Goal: Information Seeking & Learning: Learn about a topic

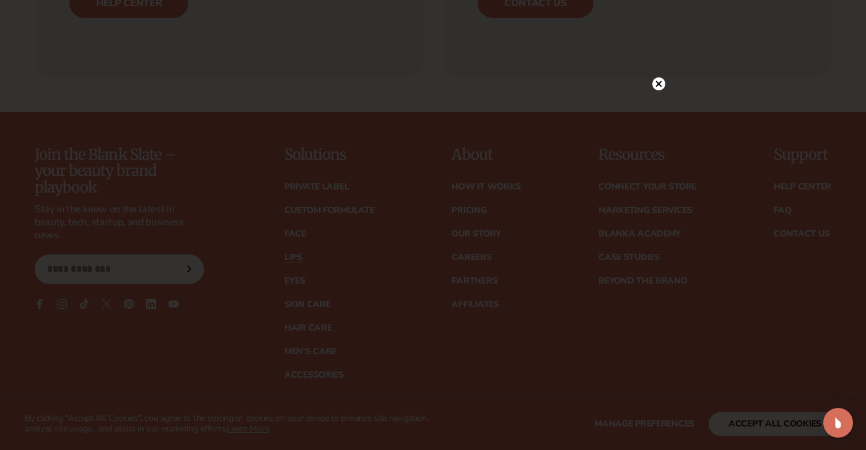
scroll to position [2322, 0]
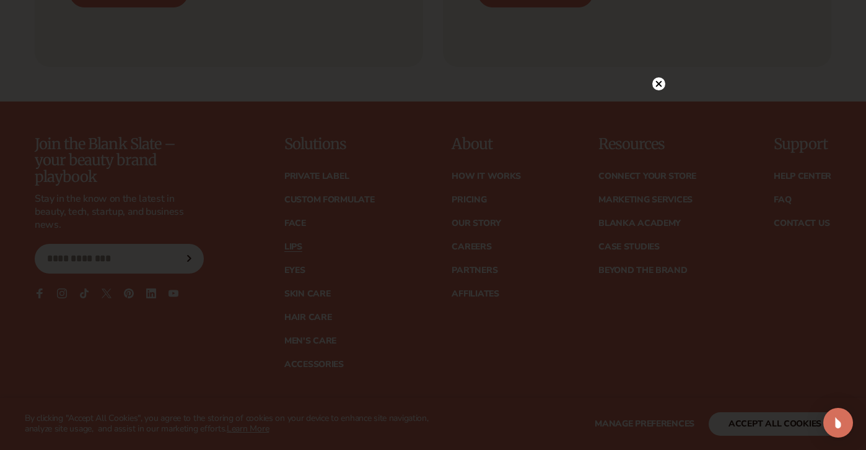
click at [659, 82] on circle at bounding box center [658, 83] width 13 height 13
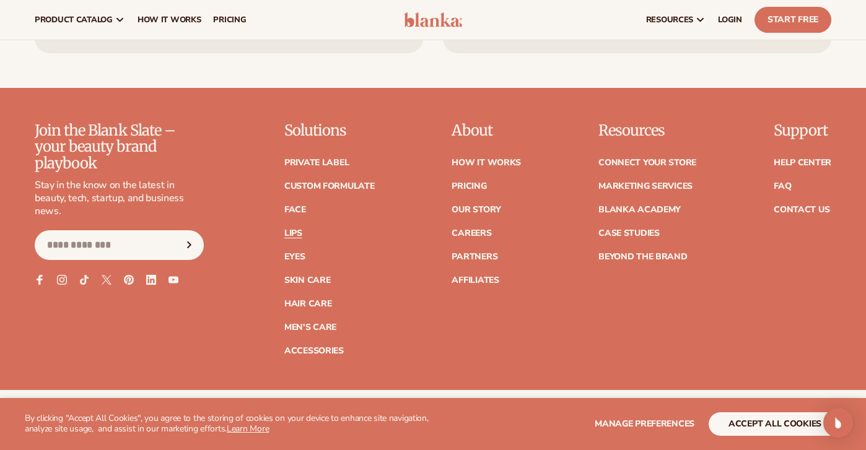
scroll to position [2332, 0]
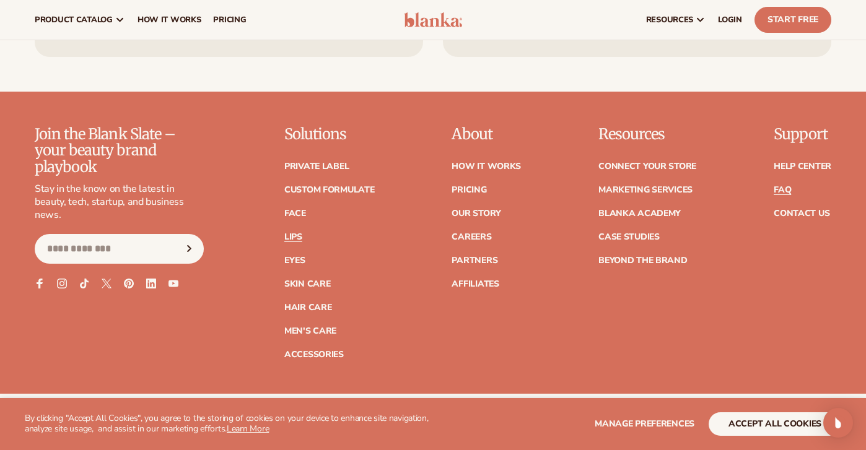
click at [784, 193] on link "FAQ" at bounding box center [782, 190] width 17 height 9
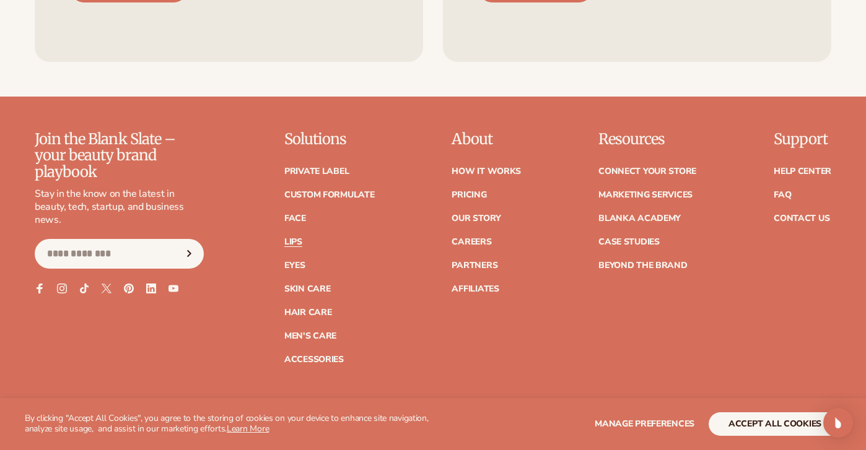
scroll to position [2332, 0]
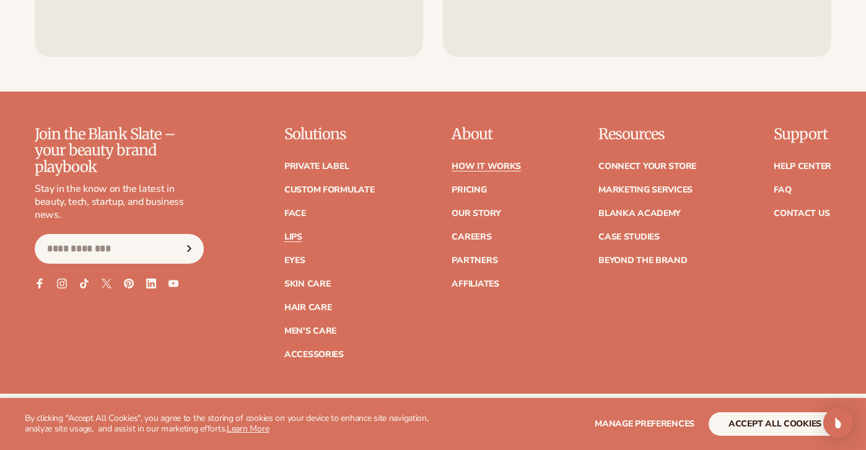
click at [499, 169] on link "How It Works" at bounding box center [486, 166] width 69 height 9
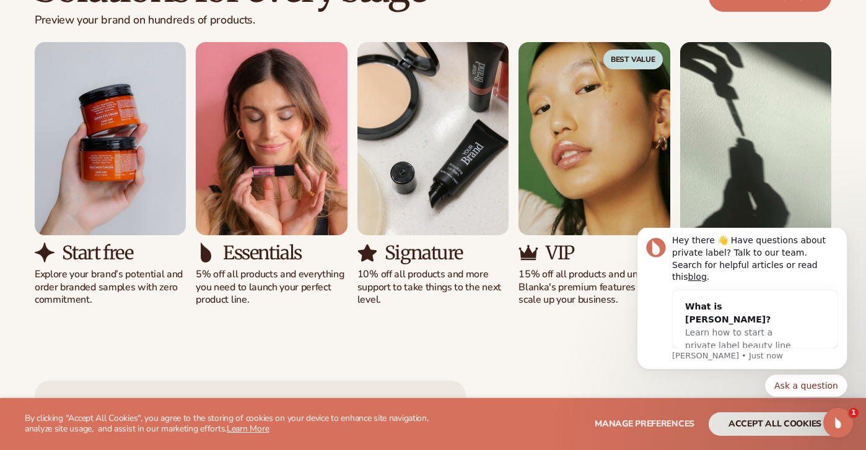
scroll to position [805, 0]
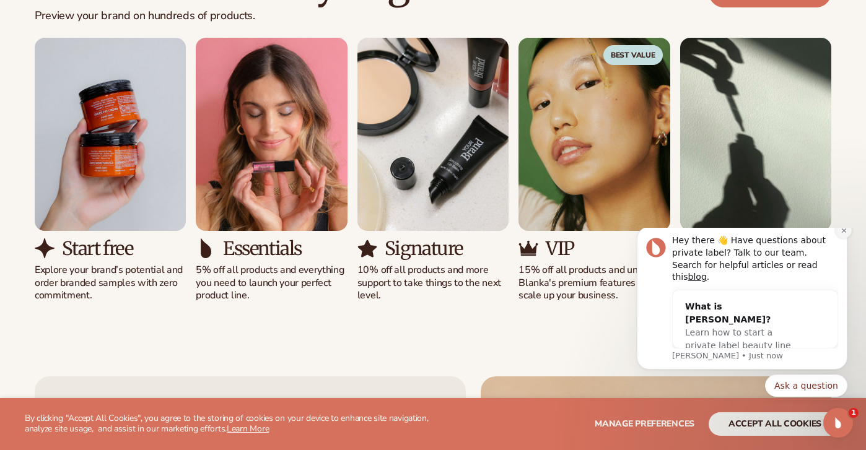
click at [844, 234] on icon "Dismiss notification" at bounding box center [844, 230] width 7 height 7
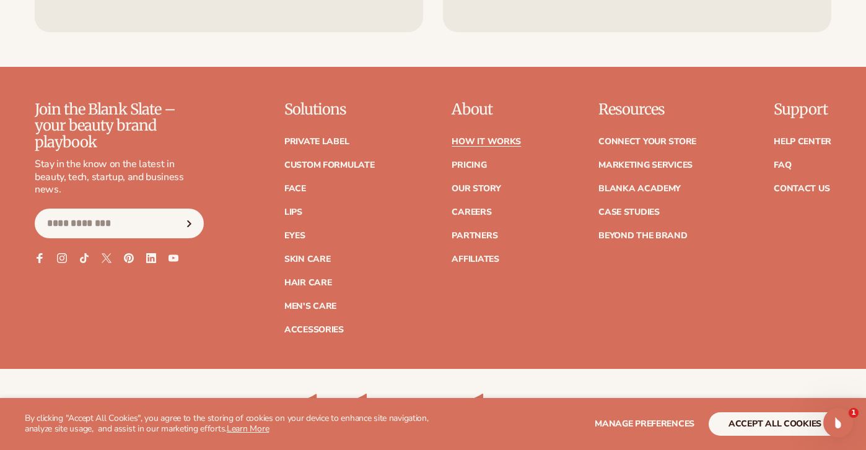
scroll to position [2732, 0]
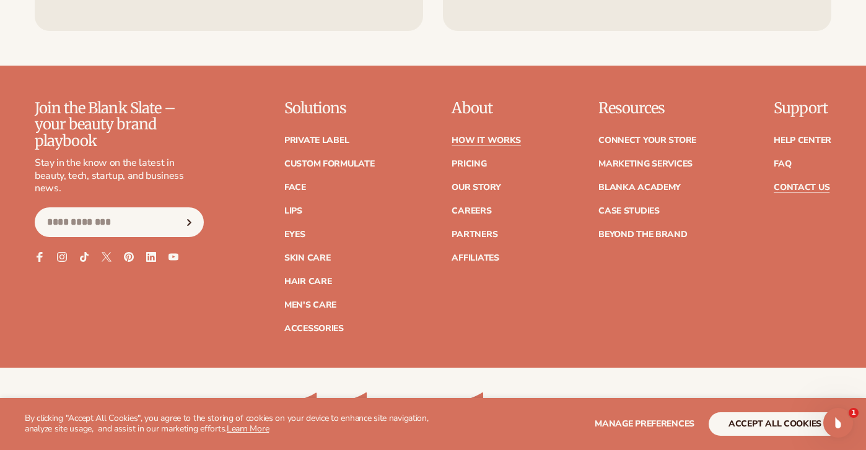
click at [795, 183] on link "Contact Us" at bounding box center [802, 187] width 56 height 9
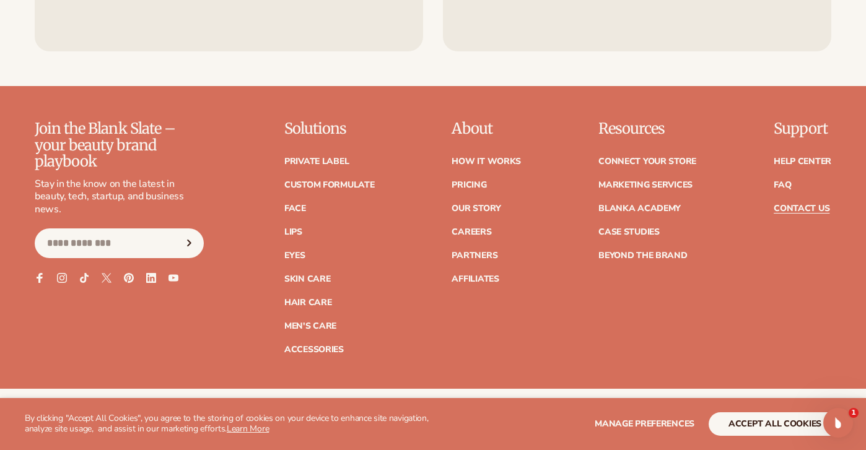
scroll to position [1039, 0]
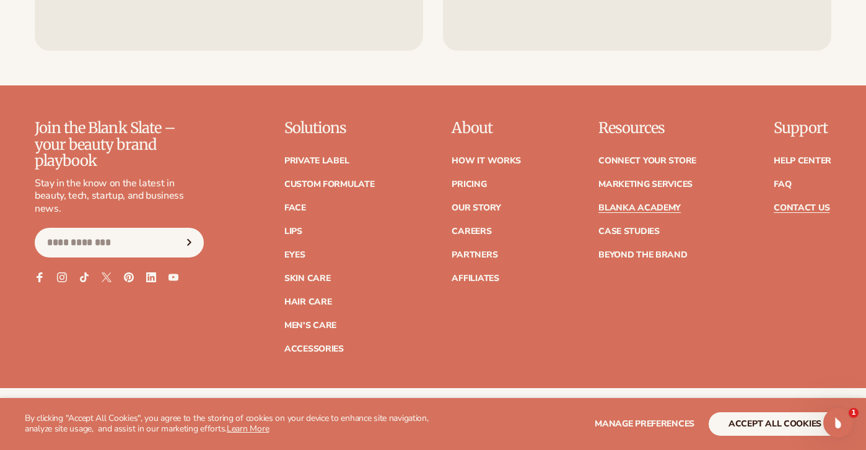
click at [638, 204] on link "Blanka Academy" at bounding box center [639, 208] width 82 height 9
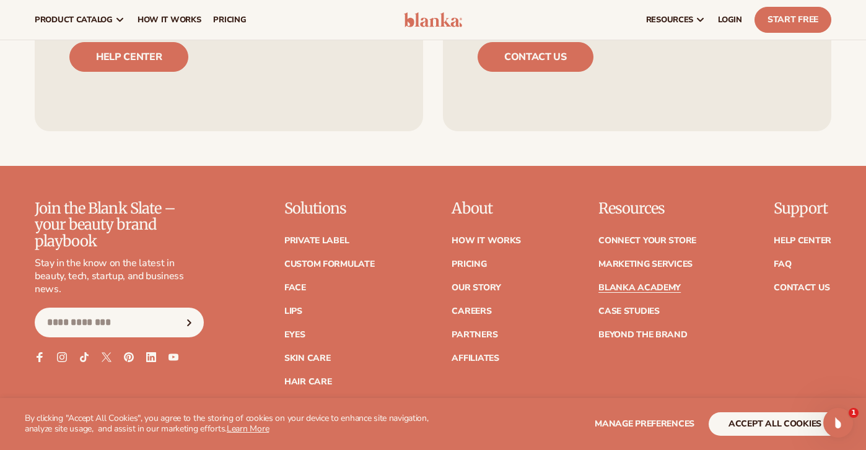
scroll to position [2351, 0]
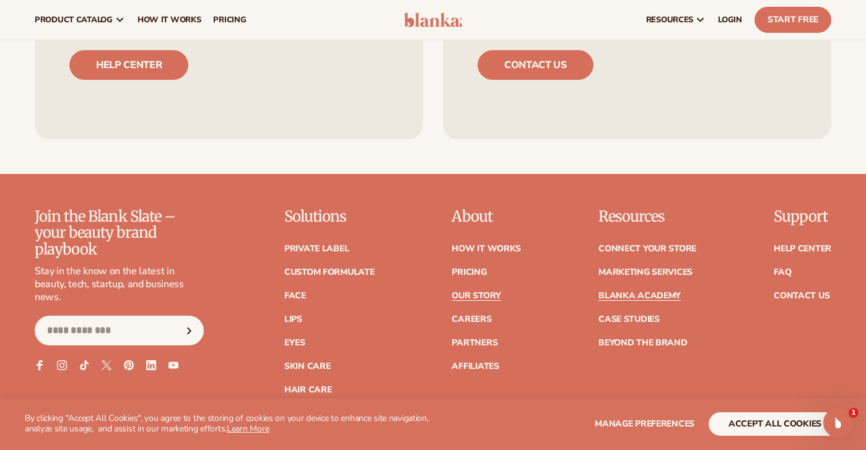
click at [476, 292] on link "Our Story" at bounding box center [476, 296] width 49 height 9
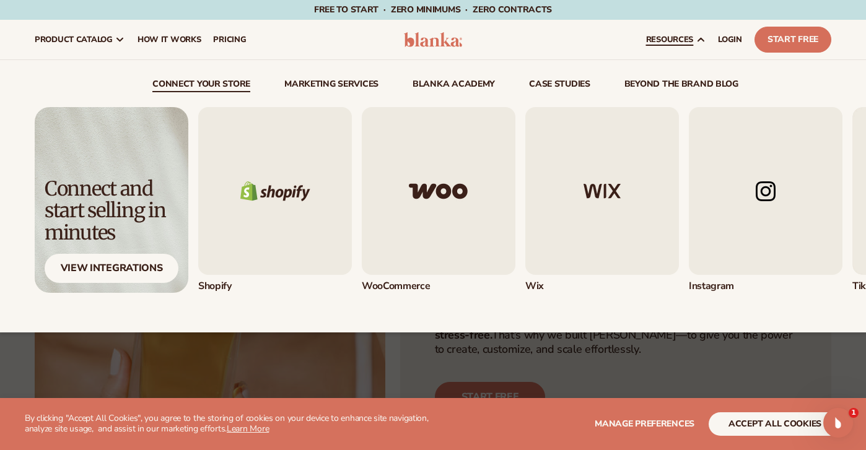
click at [692, 38] on span "resources" at bounding box center [669, 40] width 47 height 10
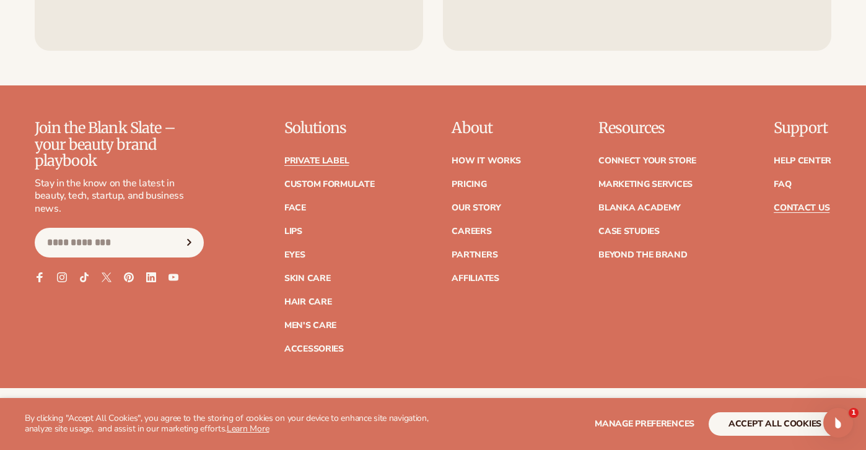
click at [328, 162] on link "Private label" at bounding box center [316, 161] width 64 height 9
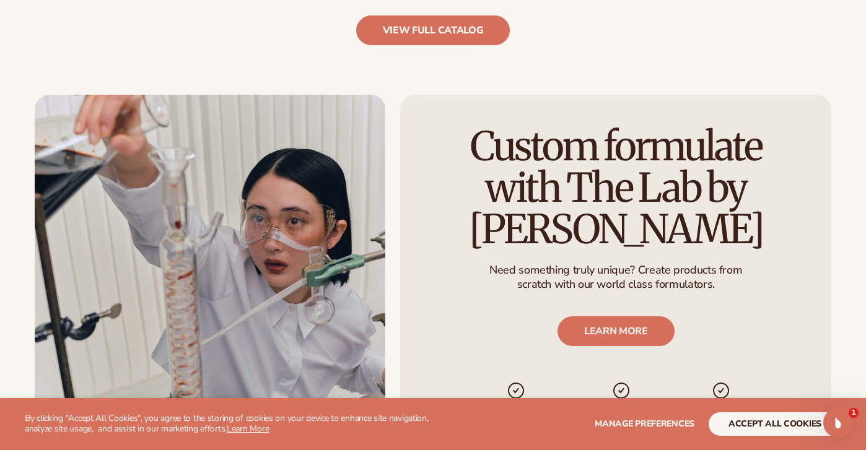
scroll to position [1402, 0]
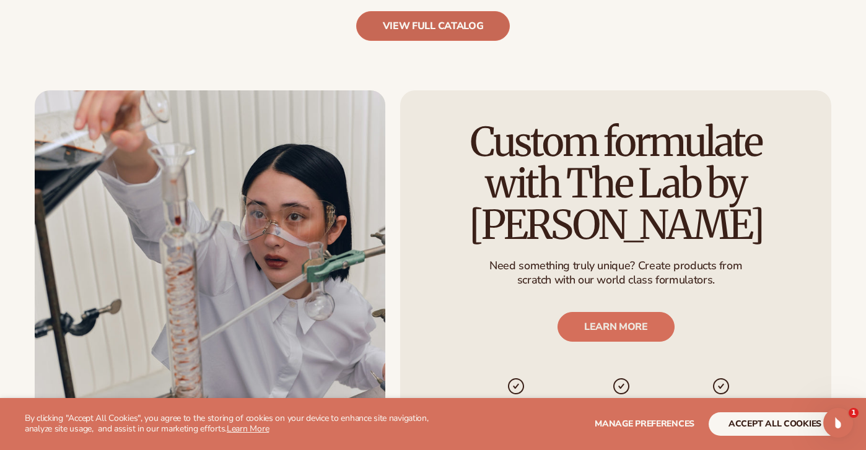
click at [414, 28] on link "view full catalog" at bounding box center [433, 26] width 154 height 30
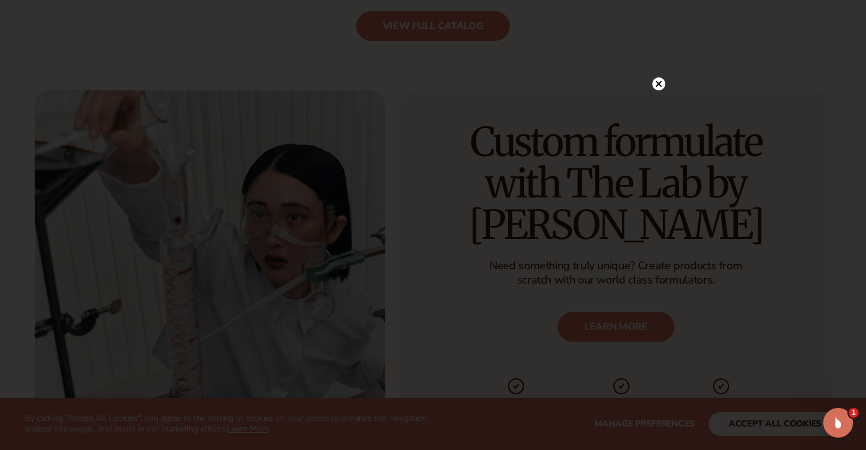
click at [657, 82] on icon at bounding box center [659, 84] width 6 height 6
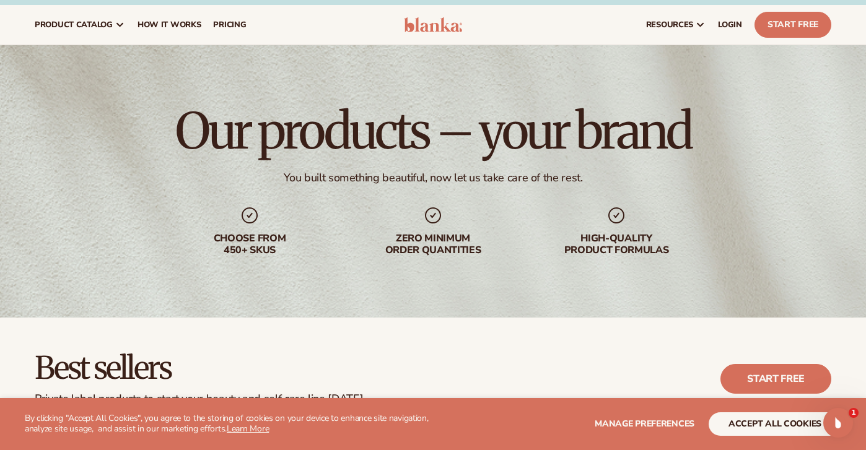
scroll to position [0, 0]
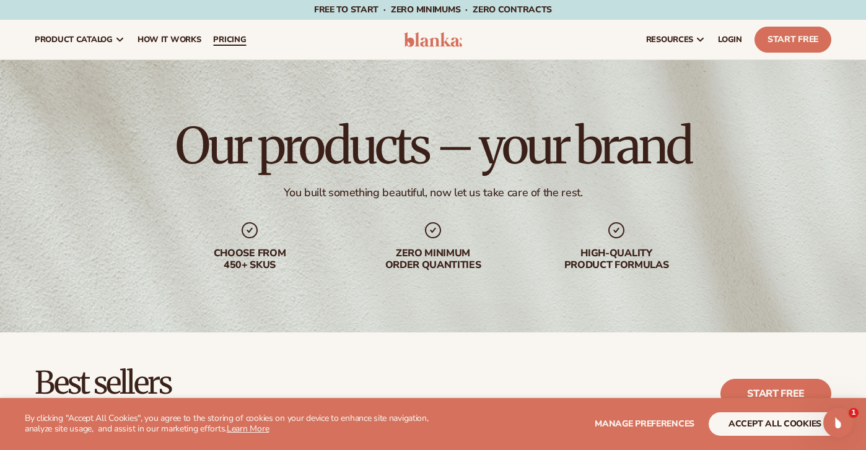
click at [222, 38] on span "pricing" at bounding box center [229, 40] width 33 height 10
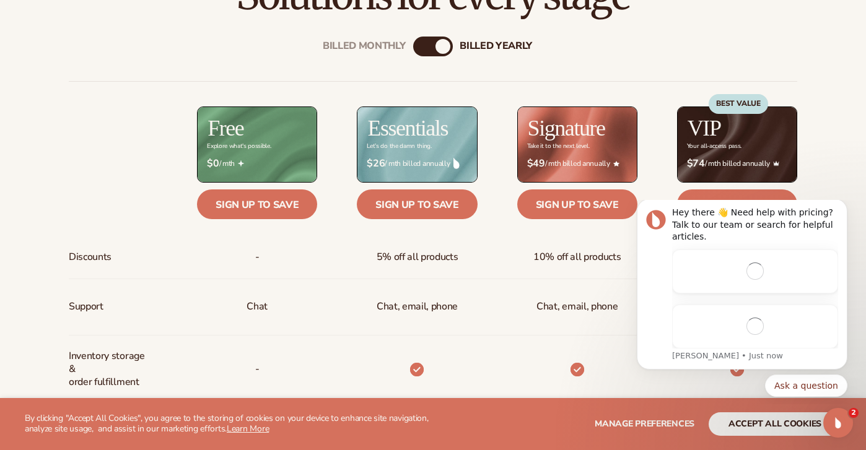
scroll to position [439, 0]
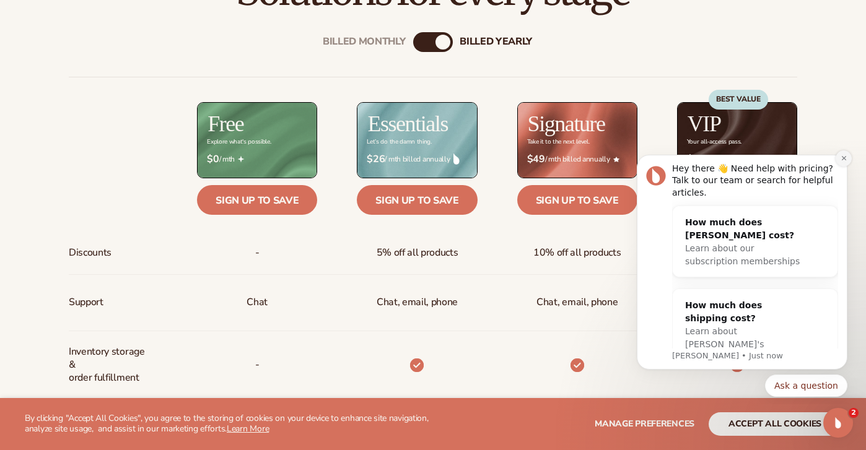
click at [844, 160] on icon "Dismiss notification" at bounding box center [844, 158] width 7 height 7
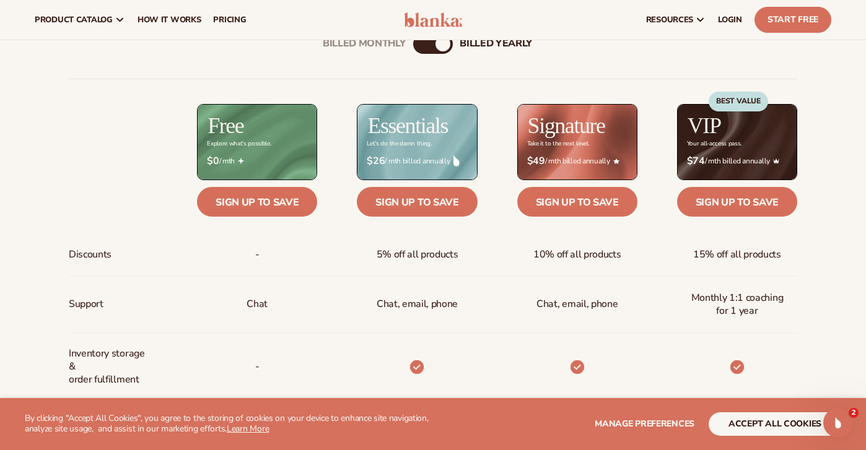
scroll to position [435, 0]
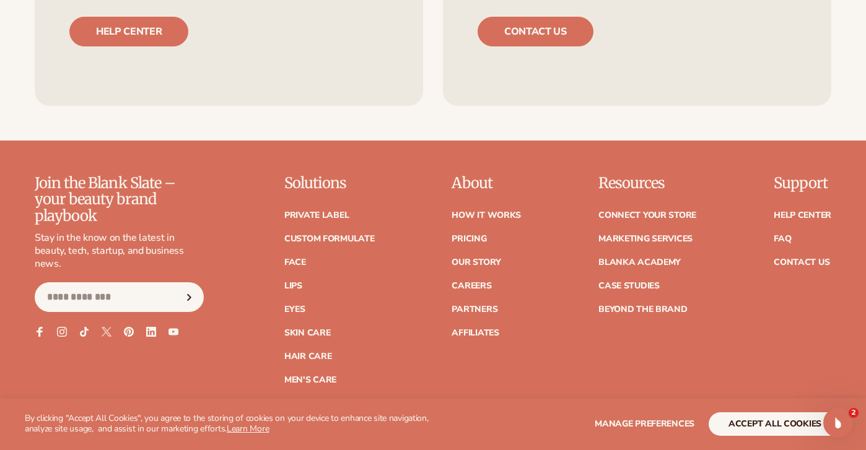
scroll to position [2082, 0]
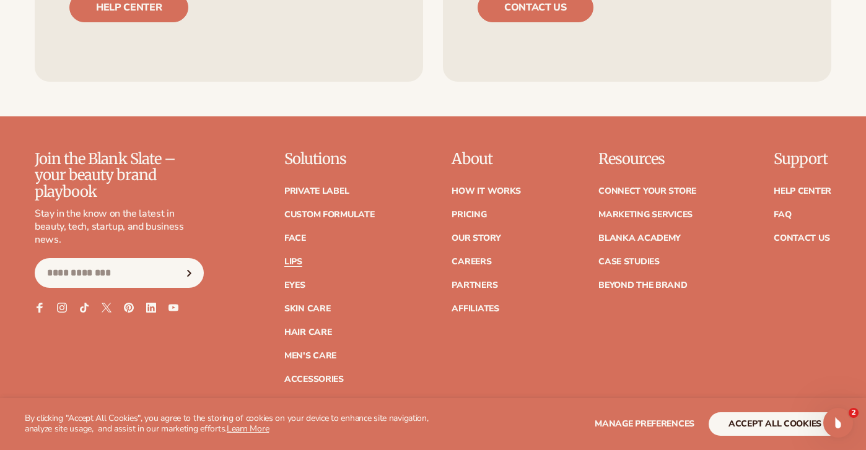
click at [291, 263] on link "Lips" at bounding box center [293, 262] width 18 height 9
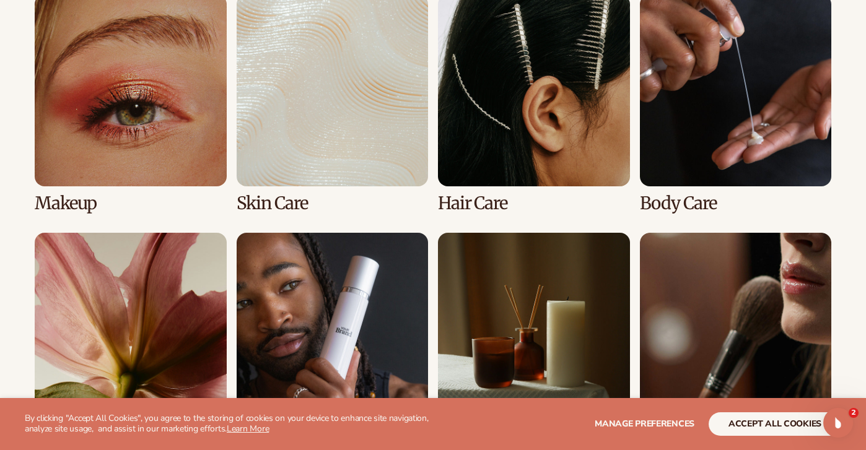
scroll to position [1034, 0]
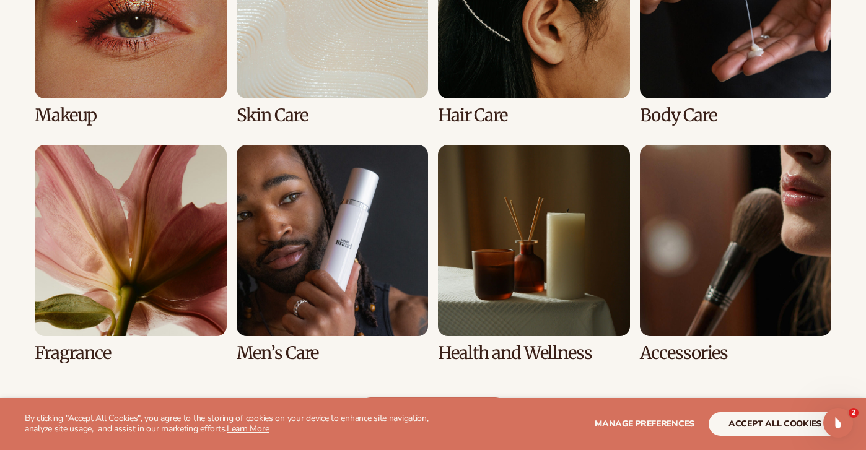
click at [176, 35] on link "1 / 8" at bounding box center [131, 15] width 192 height 218
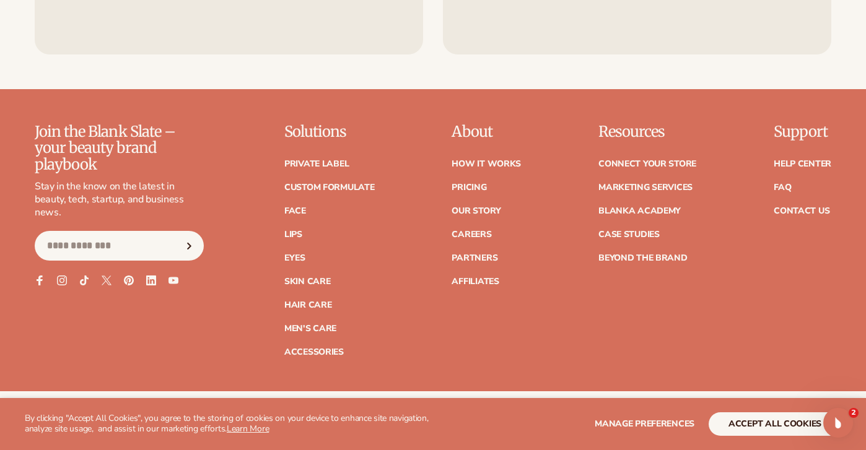
scroll to position [2112, 0]
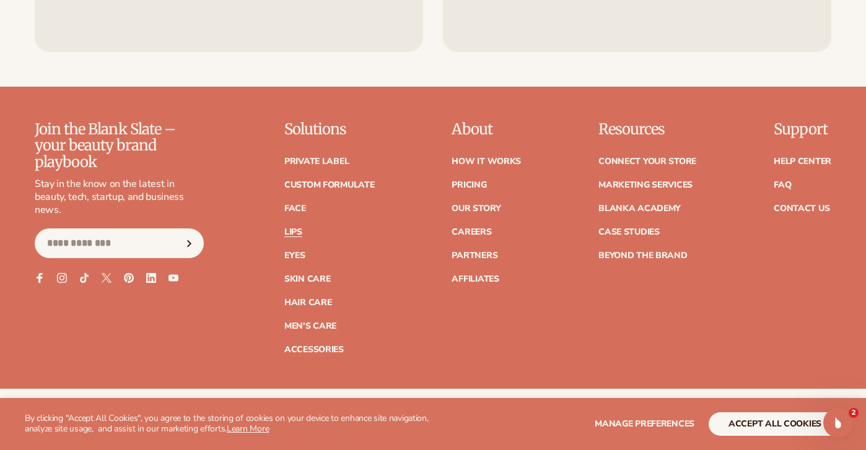
click at [291, 231] on link "Lips" at bounding box center [293, 232] width 18 height 9
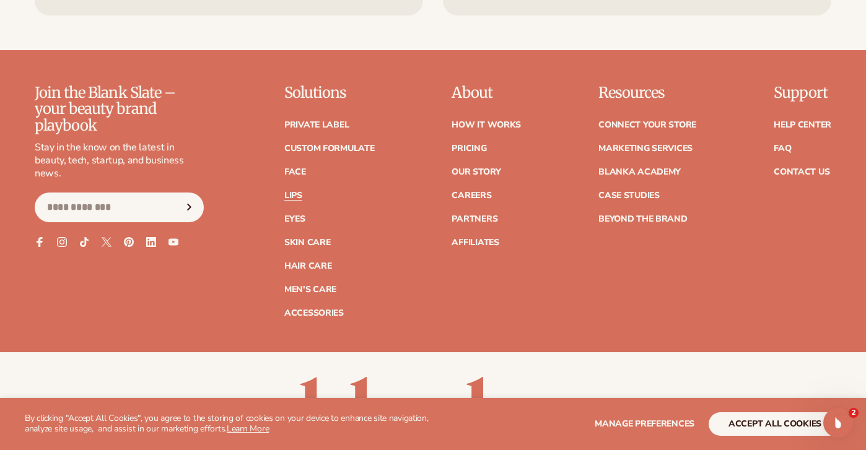
scroll to position [2375, 0]
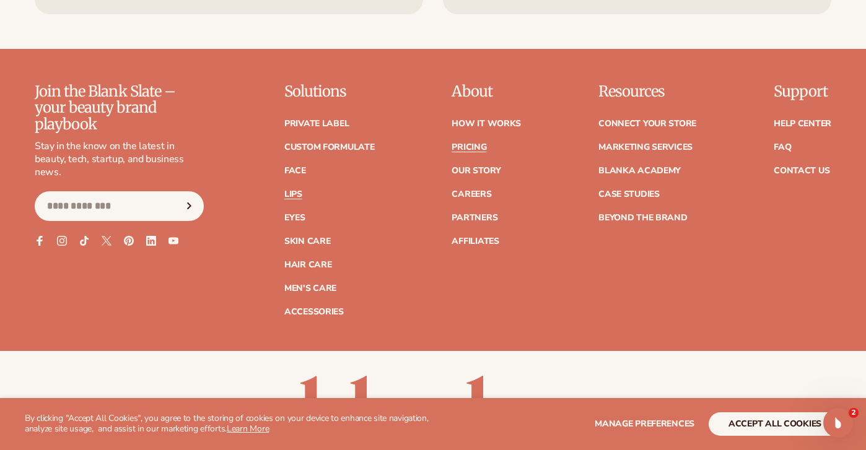
click at [482, 143] on link "Pricing" at bounding box center [469, 147] width 35 height 9
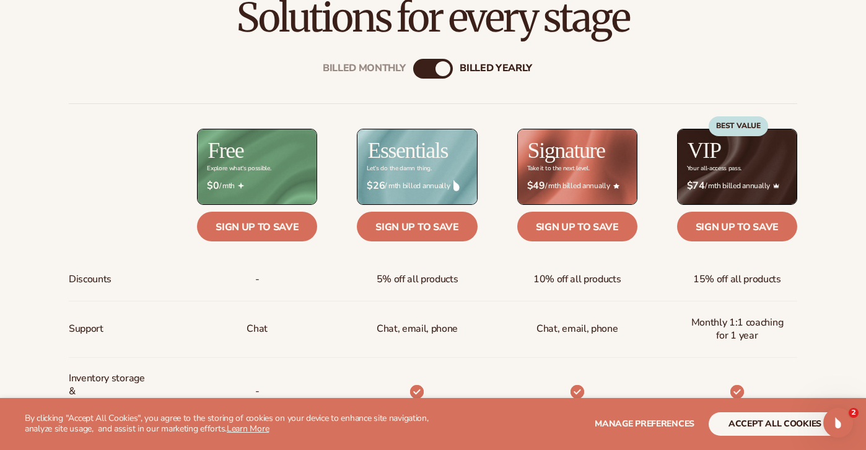
scroll to position [429, 0]
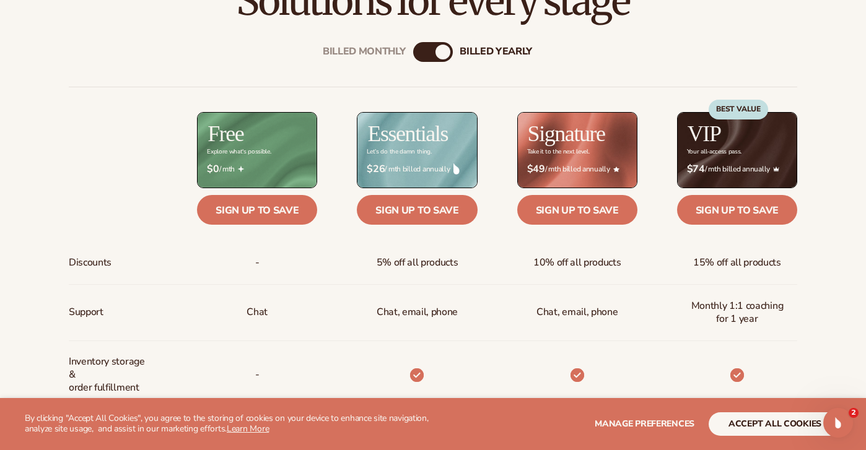
click at [443, 47] on div "billed Yearly" at bounding box center [442, 52] width 15 height 15
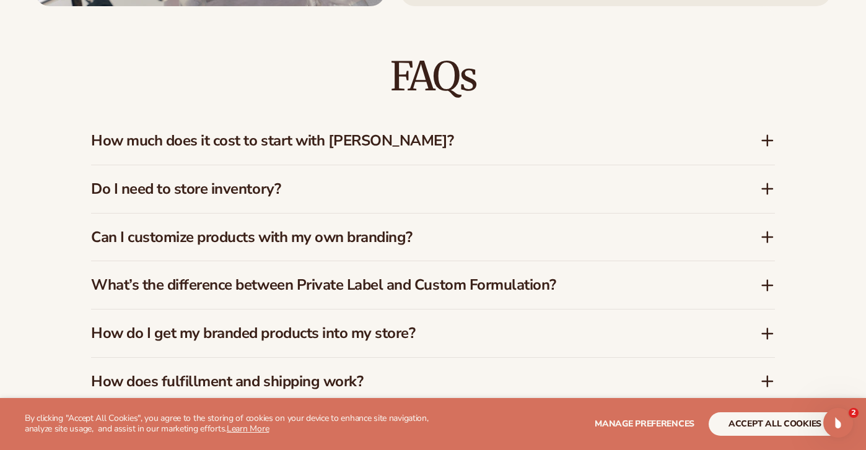
scroll to position [1744, 0]
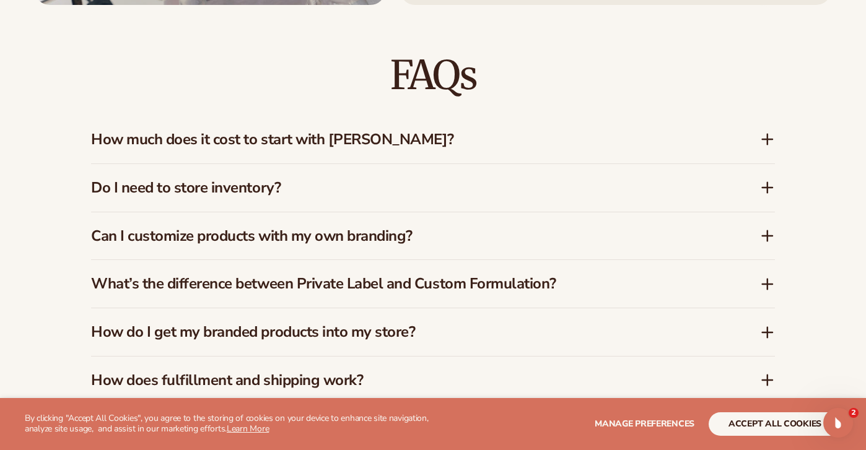
click at [463, 131] on h3 "How much does it cost to start with Blanka?" at bounding box center [407, 140] width 632 height 18
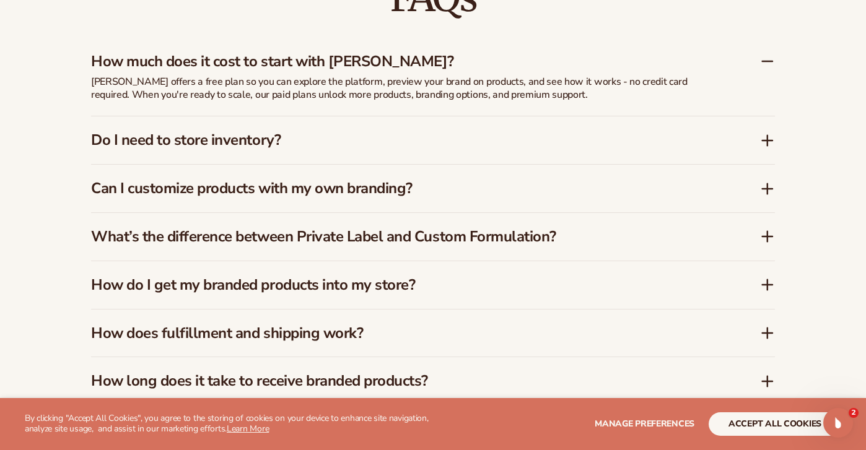
scroll to position [1840, 0]
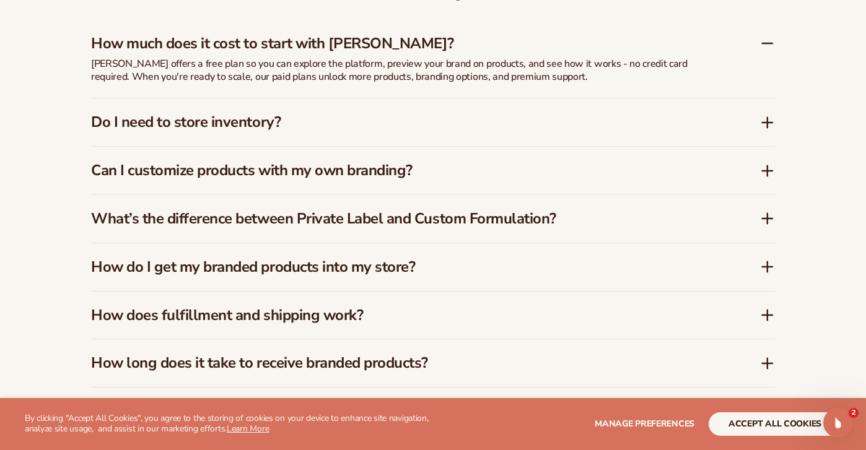
click at [452, 121] on div "Do I need to store inventory?" at bounding box center [433, 122] width 684 height 48
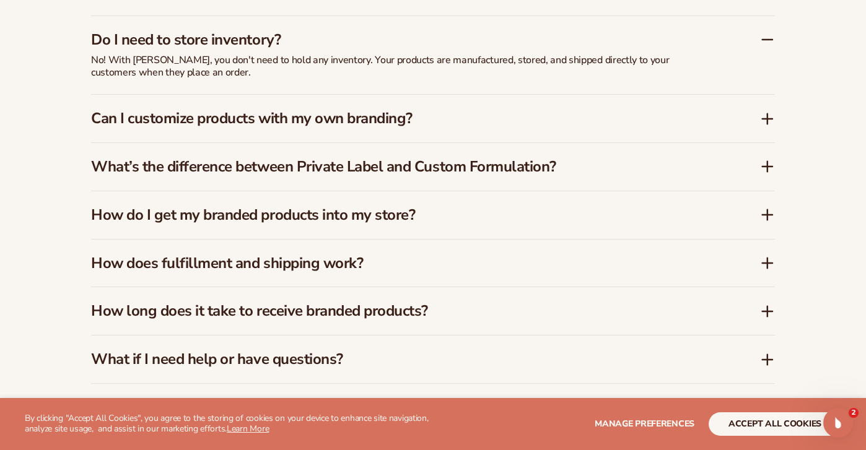
scroll to position [1894, 0]
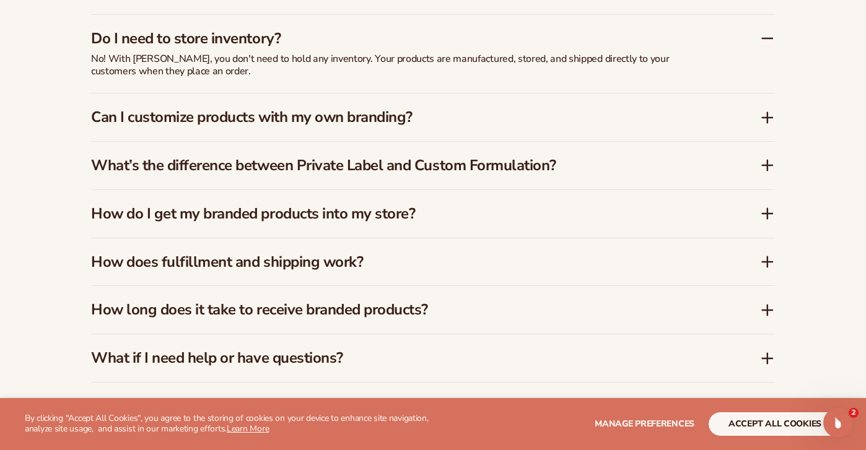
click at [452, 121] on div "Can I customize products with my own branding?" at bounding box center [433, 118] width 684 height 48
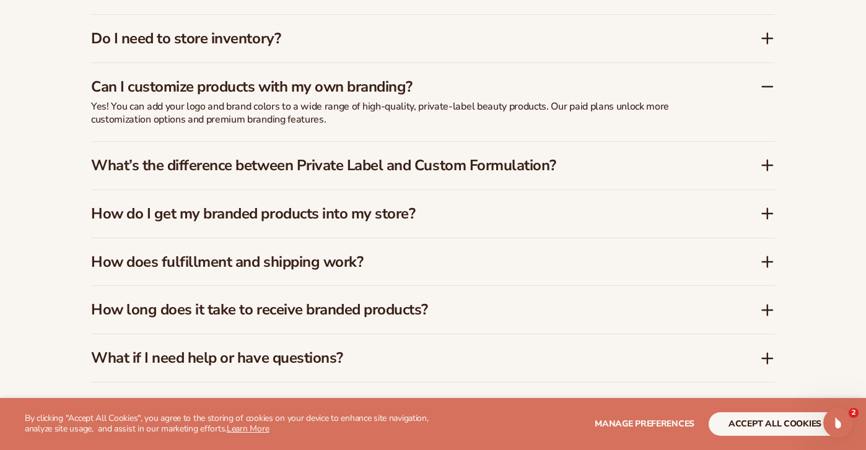
click at [463, 158] on h3 "What’s the difference between Private Label and Custom Formulation?" at bounding box center [407, 166] width 632 height 18
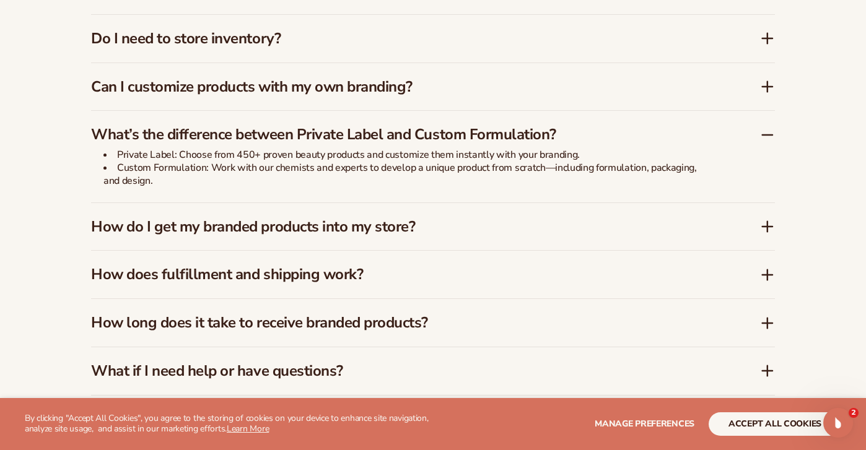
click at [382, 218] on h3 "How do I get my branded products into my store?" at bounding box center [407, 227] width 632 height 18
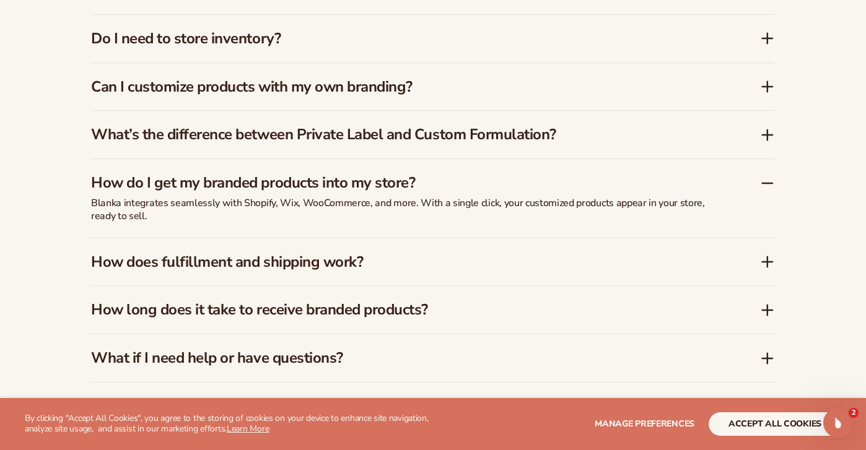
click at [361, 253] on h3 "How does fulfillment and shipping work?" at bounding box center [407, 262] width 632 height 18
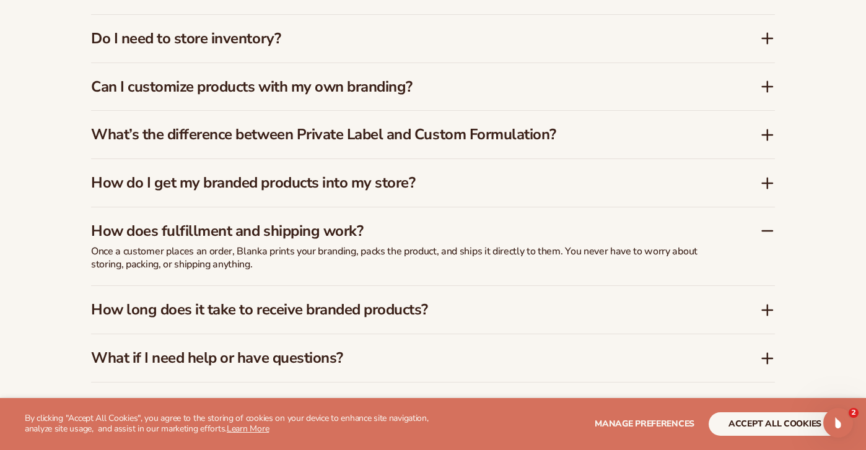
click at [363, 301] on h3 "How long does it take to receive branded products?" at bounding box center [407, 310] width 632 height 18
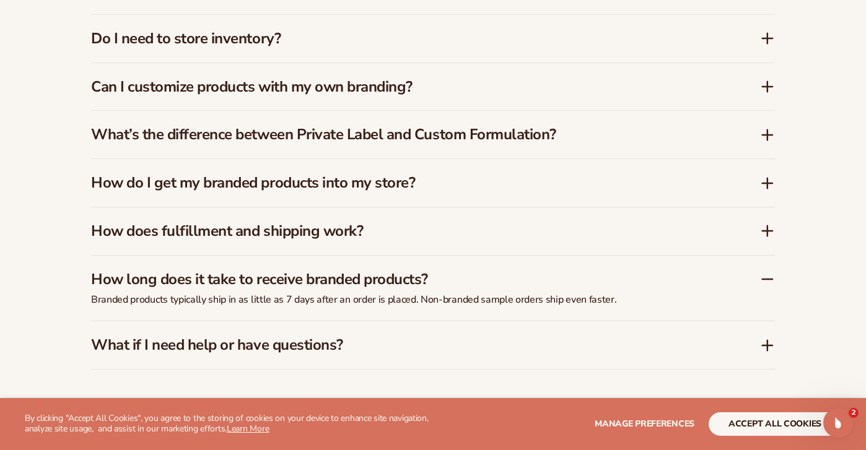
click at [308, 336] on h3 "What if I need help or have questions?" at bounding box center [407, 345] width 632 height 18
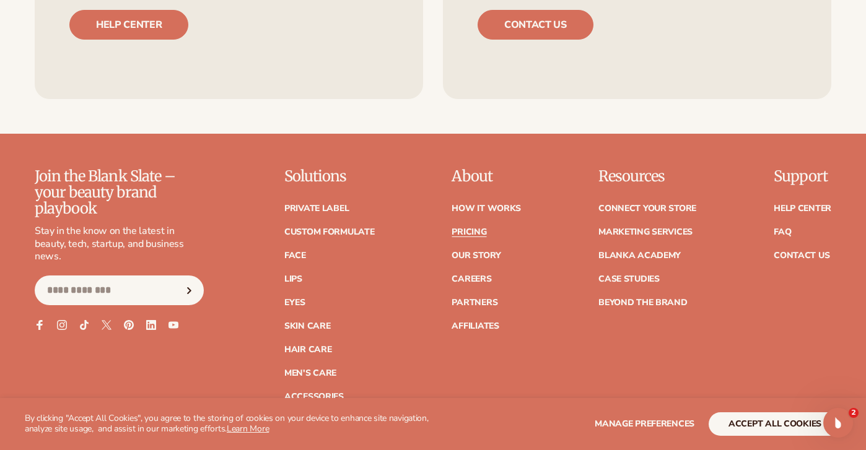
scroll to position [2512, 0]
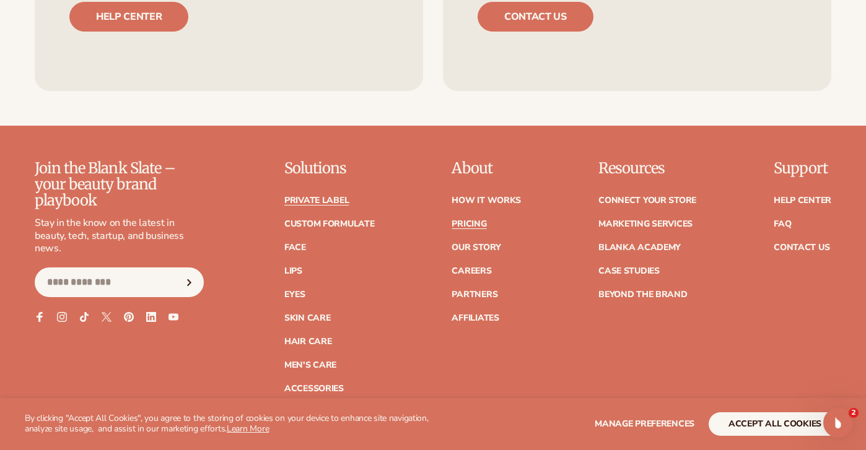
click at [318, 196] on link "Private label" at bounding box center [316, 200] width 64 height 9
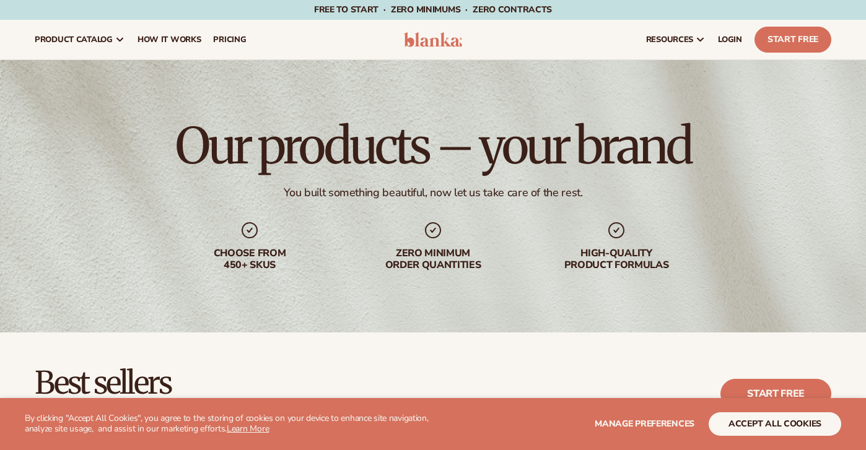
scroll to position [2112, 0]
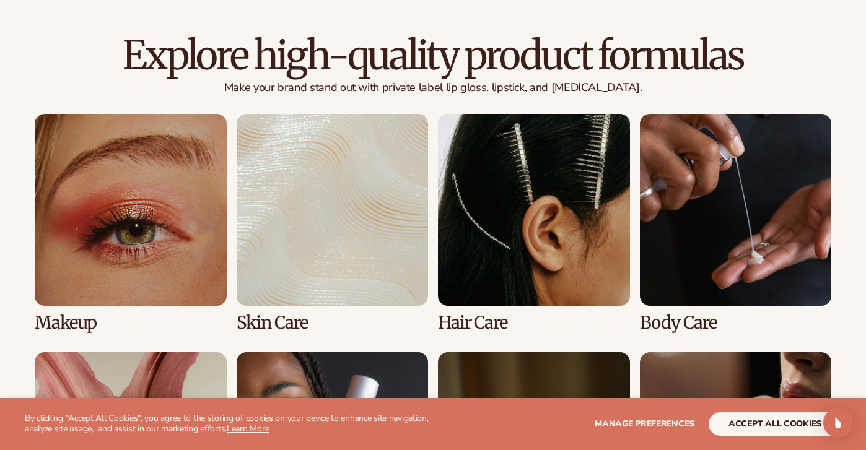
scroll to position [906, 0]
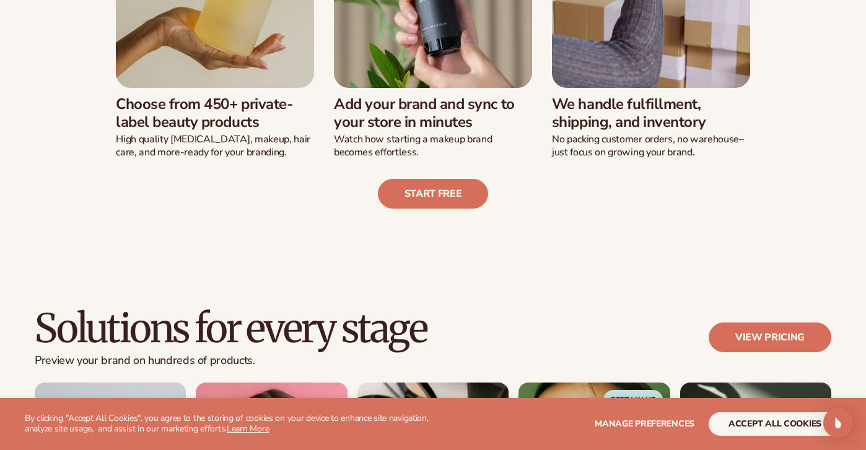
scroll to position [1838, 0]
